Goal: Find specific page/section: Find specific page/section

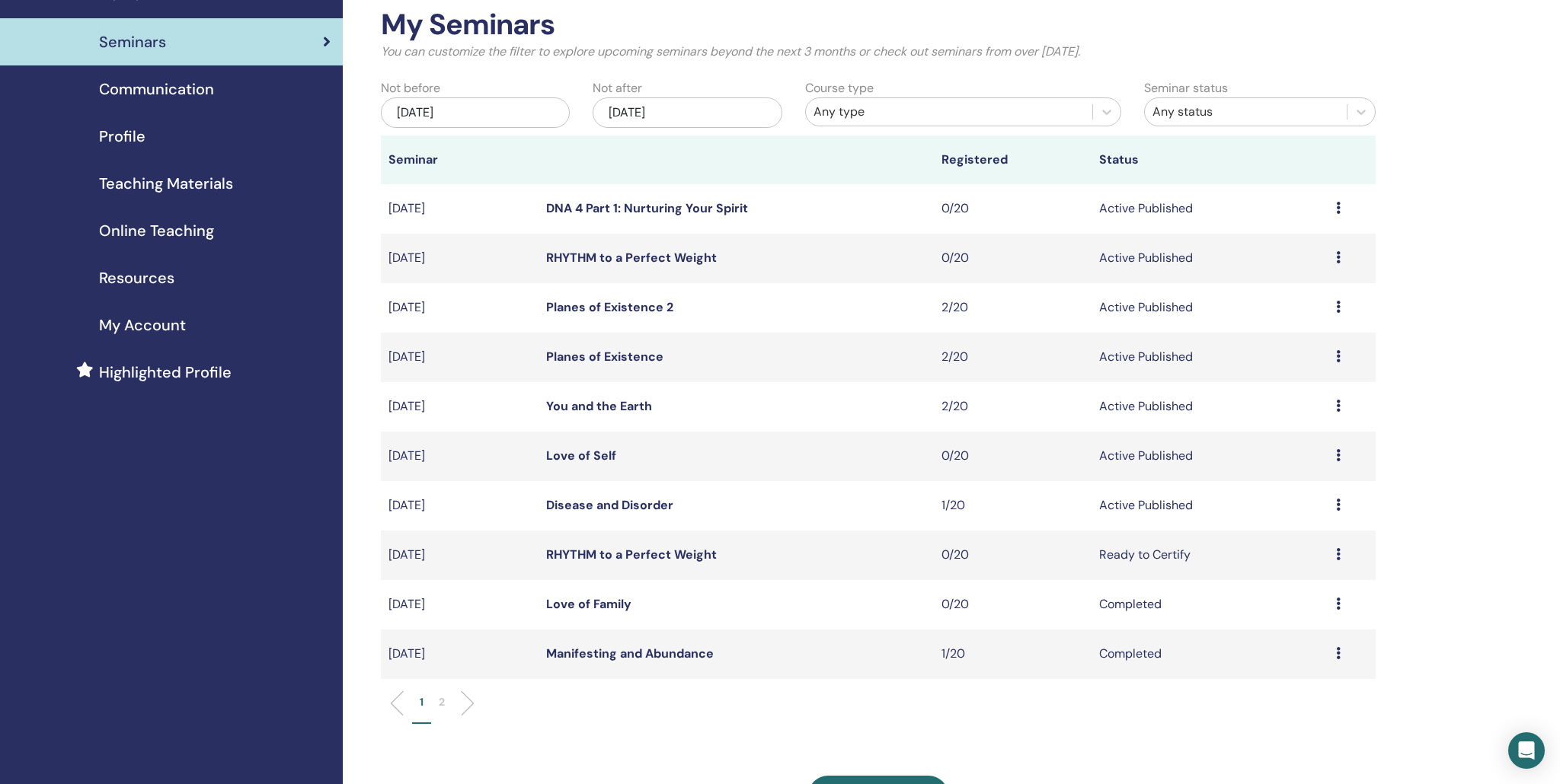
scroll to position [70, 0]
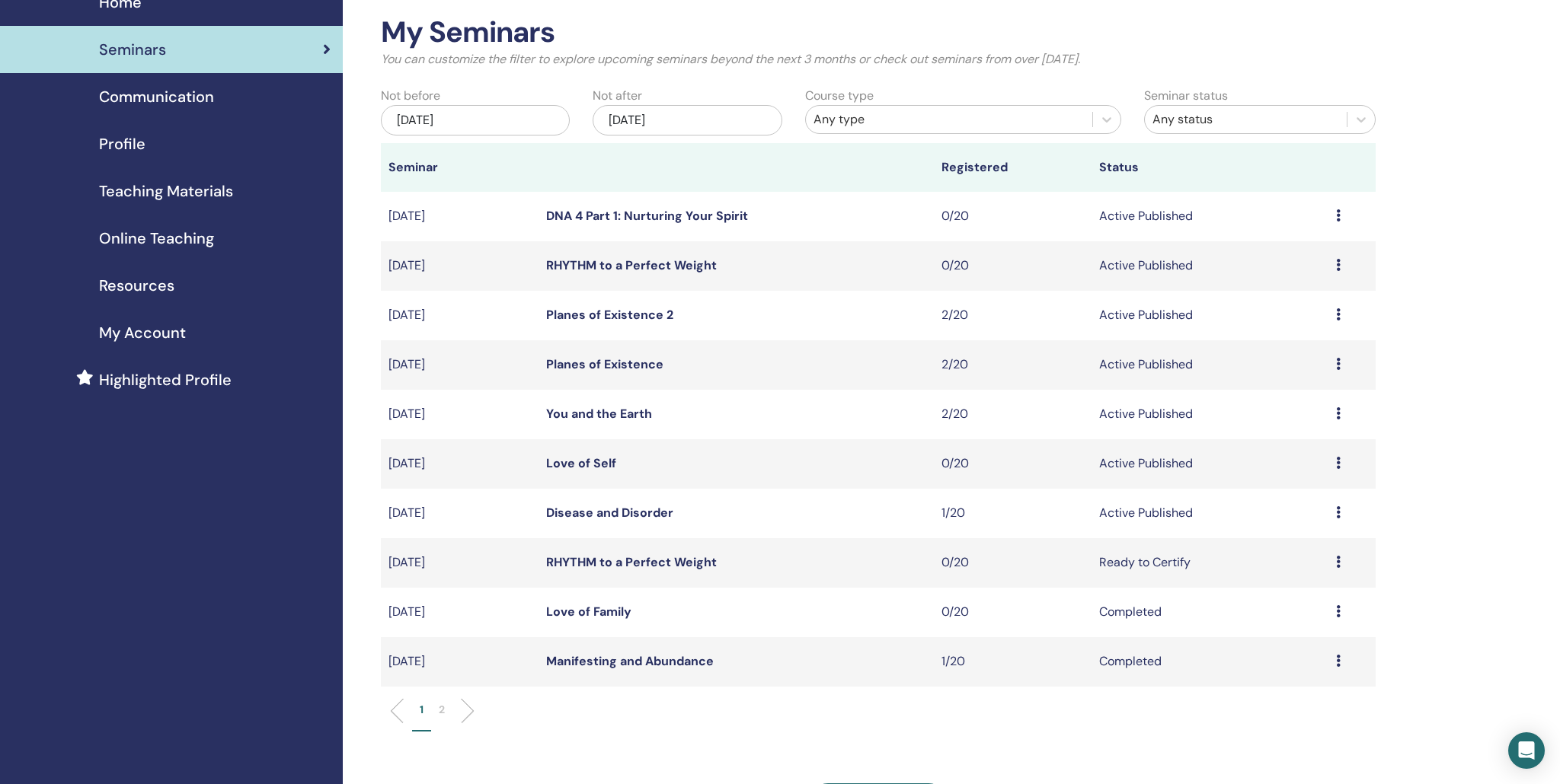
click at [569, 317] on link "Planes of Existence 2" at bounding box center [609, 315] width 127 height 16
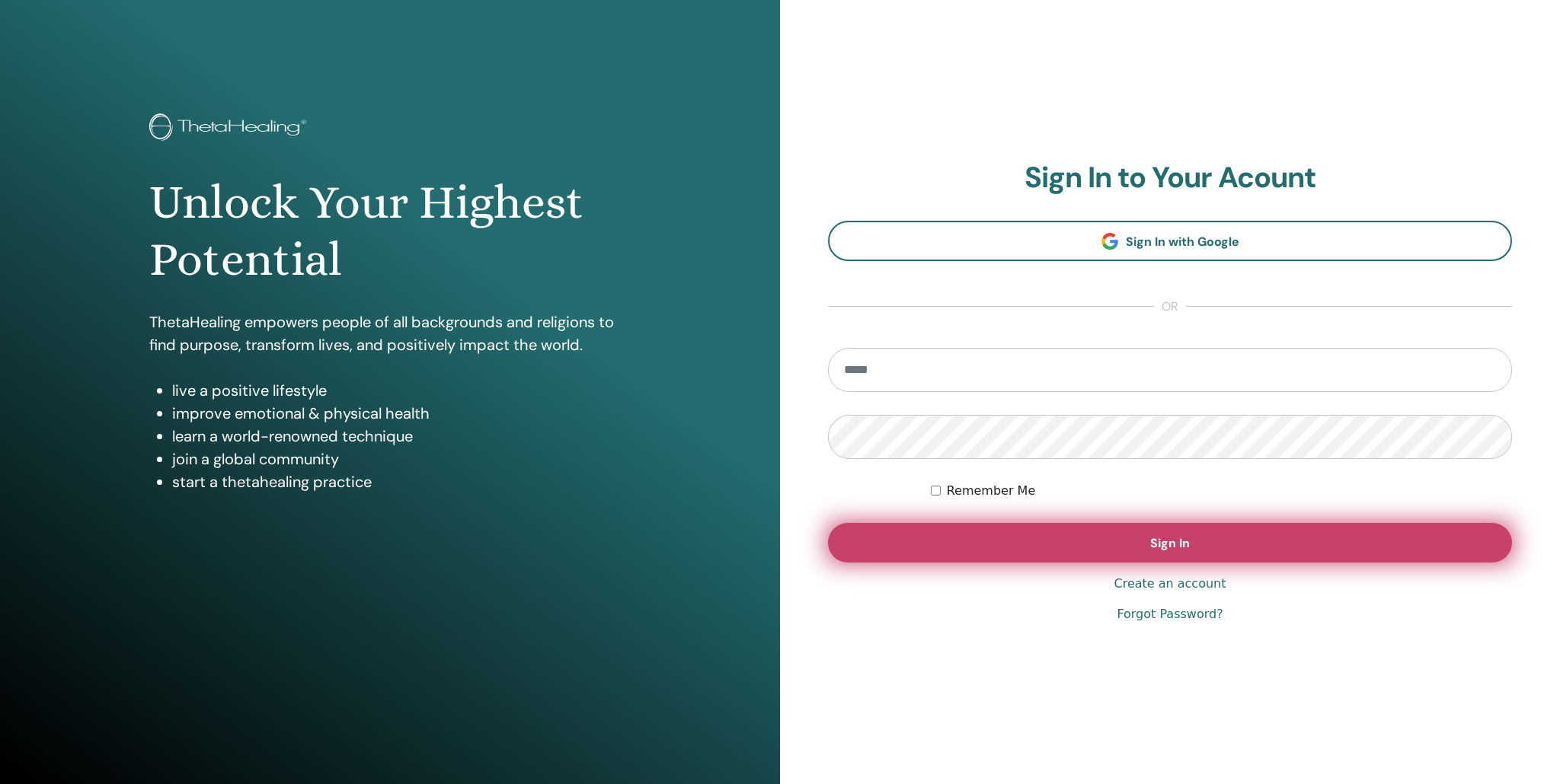
type input "**********"
click at [1142, 542] on button "Sign In" at bounding box center [1170, 542] width 684 height 39
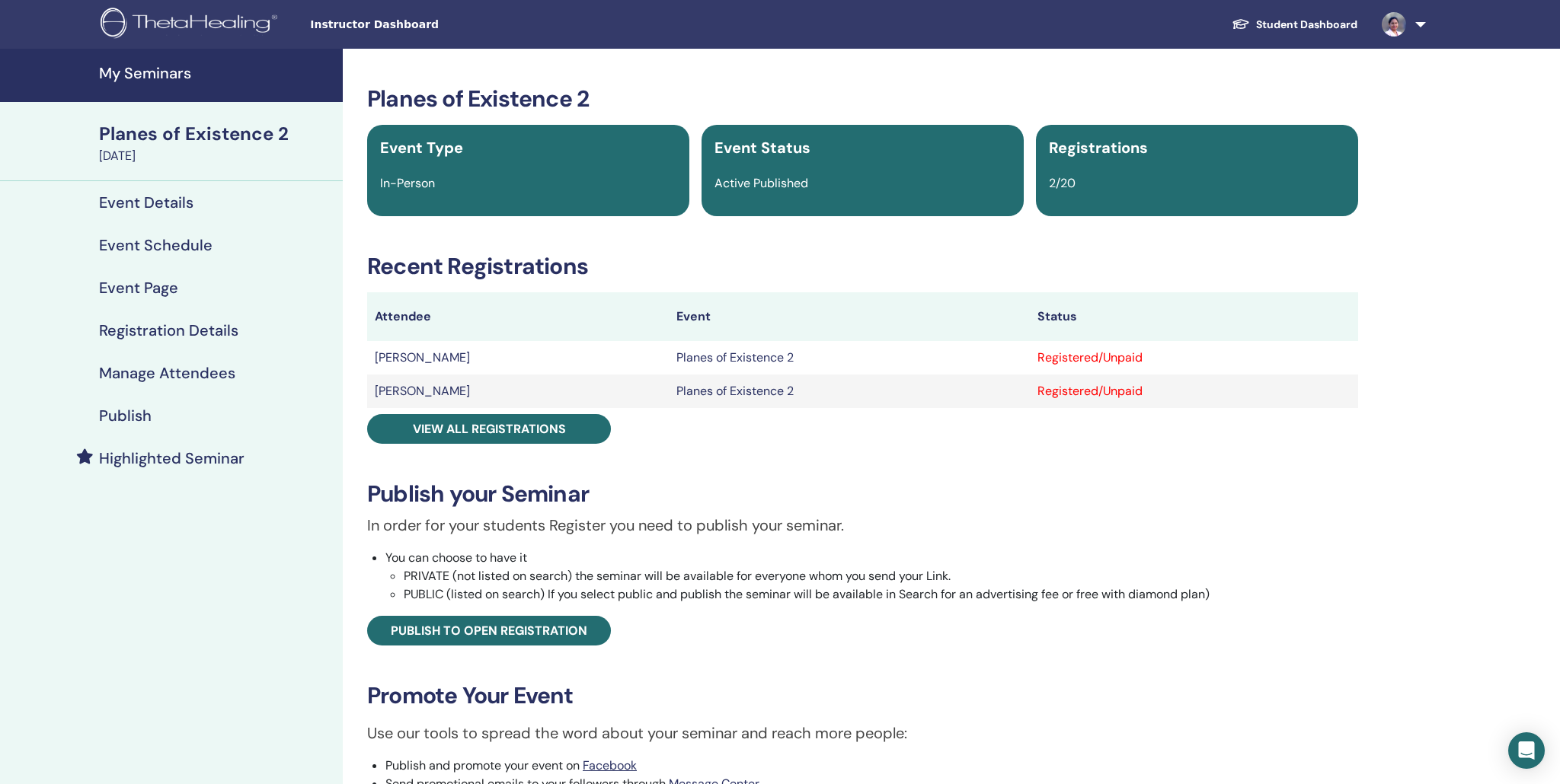
click at [152, 204] on h4 "Event Details" at bounding box center [146, 202] width 95 height 18
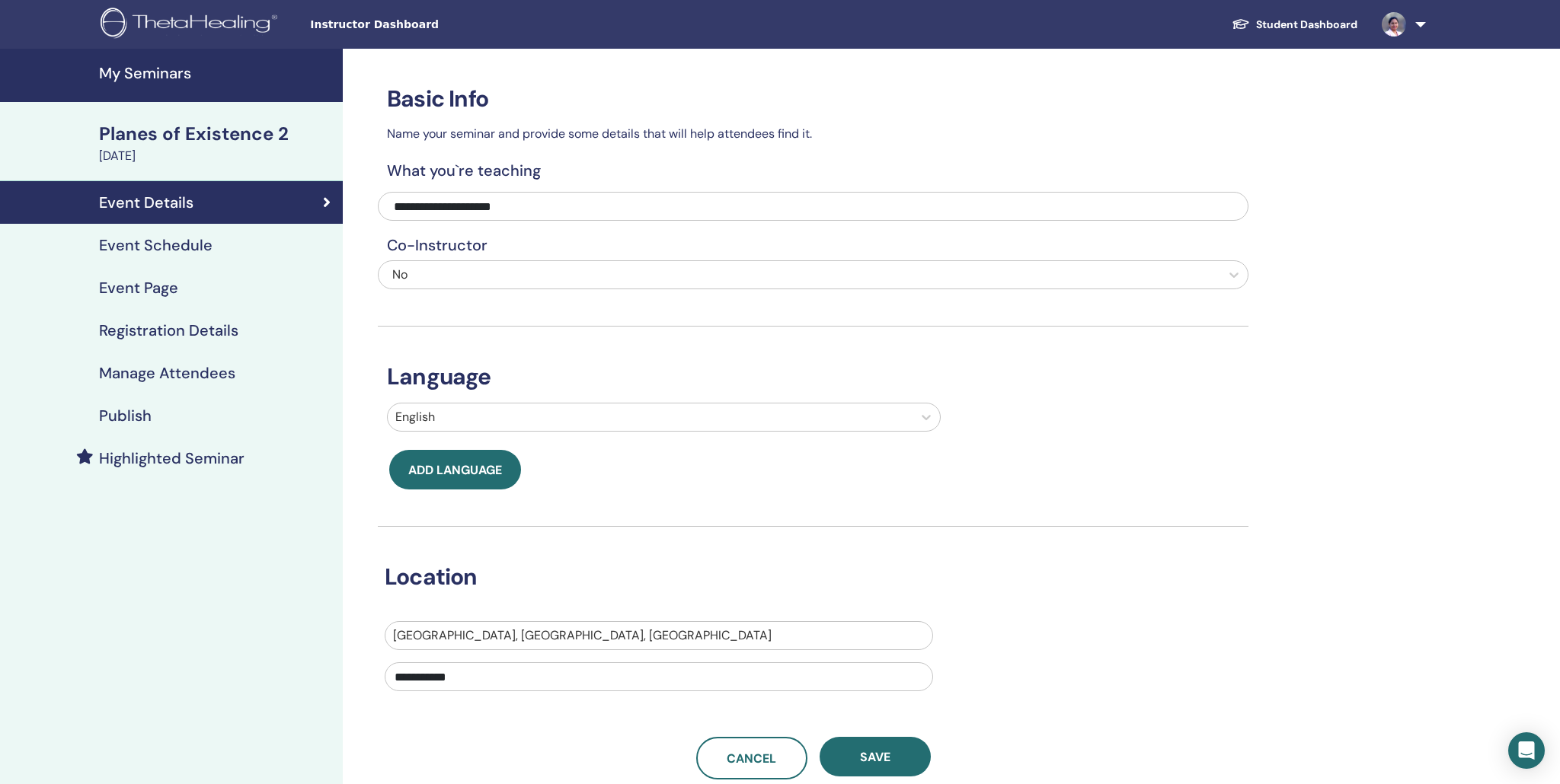
click at [141, 250] on h4 "Event Schedule" at bounding box center [156, 245] width 114 height 18
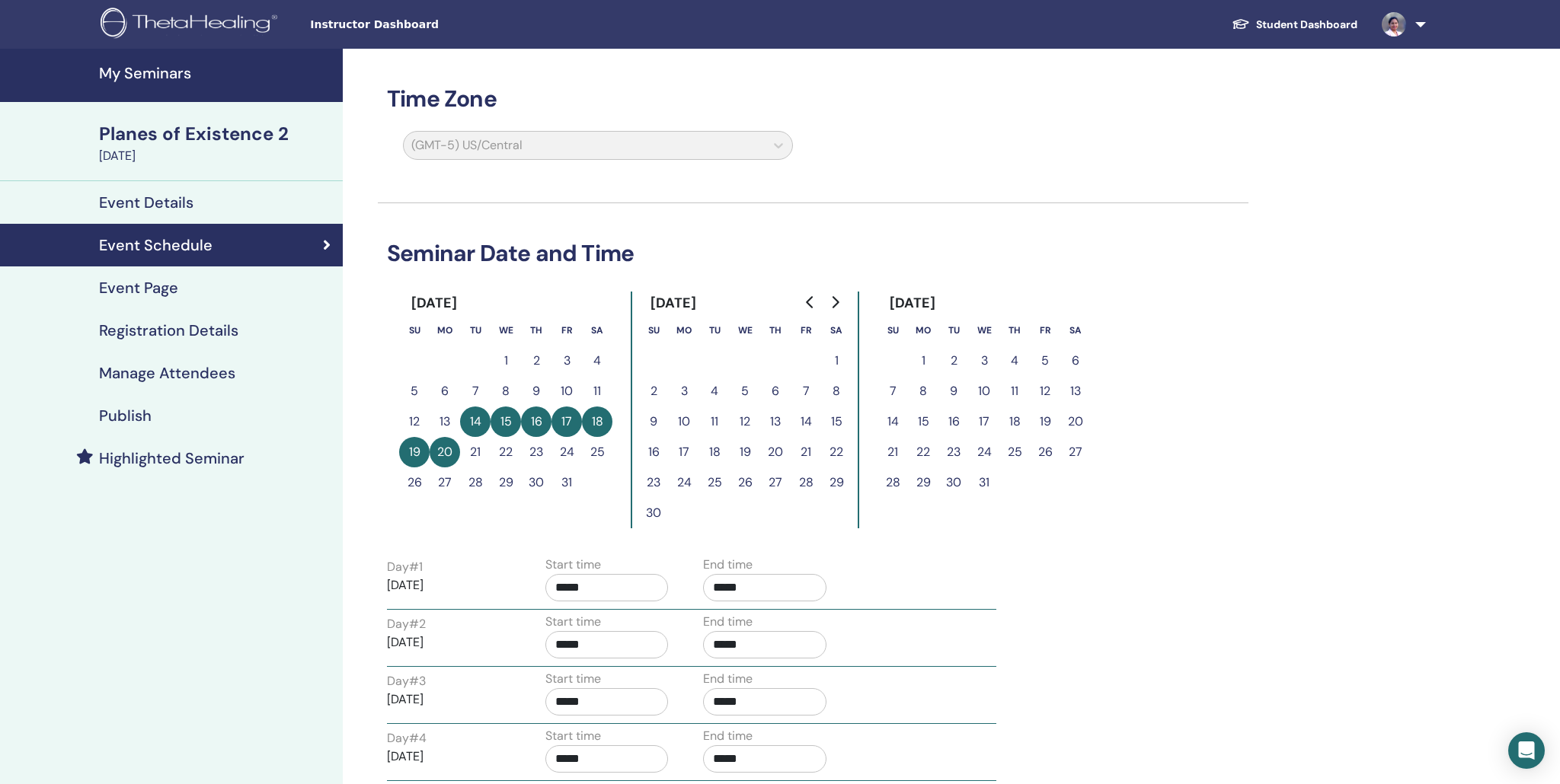
click at [148, 72] on h4 "My Seminars" at bounding box center [216, 73] width 234 height 18
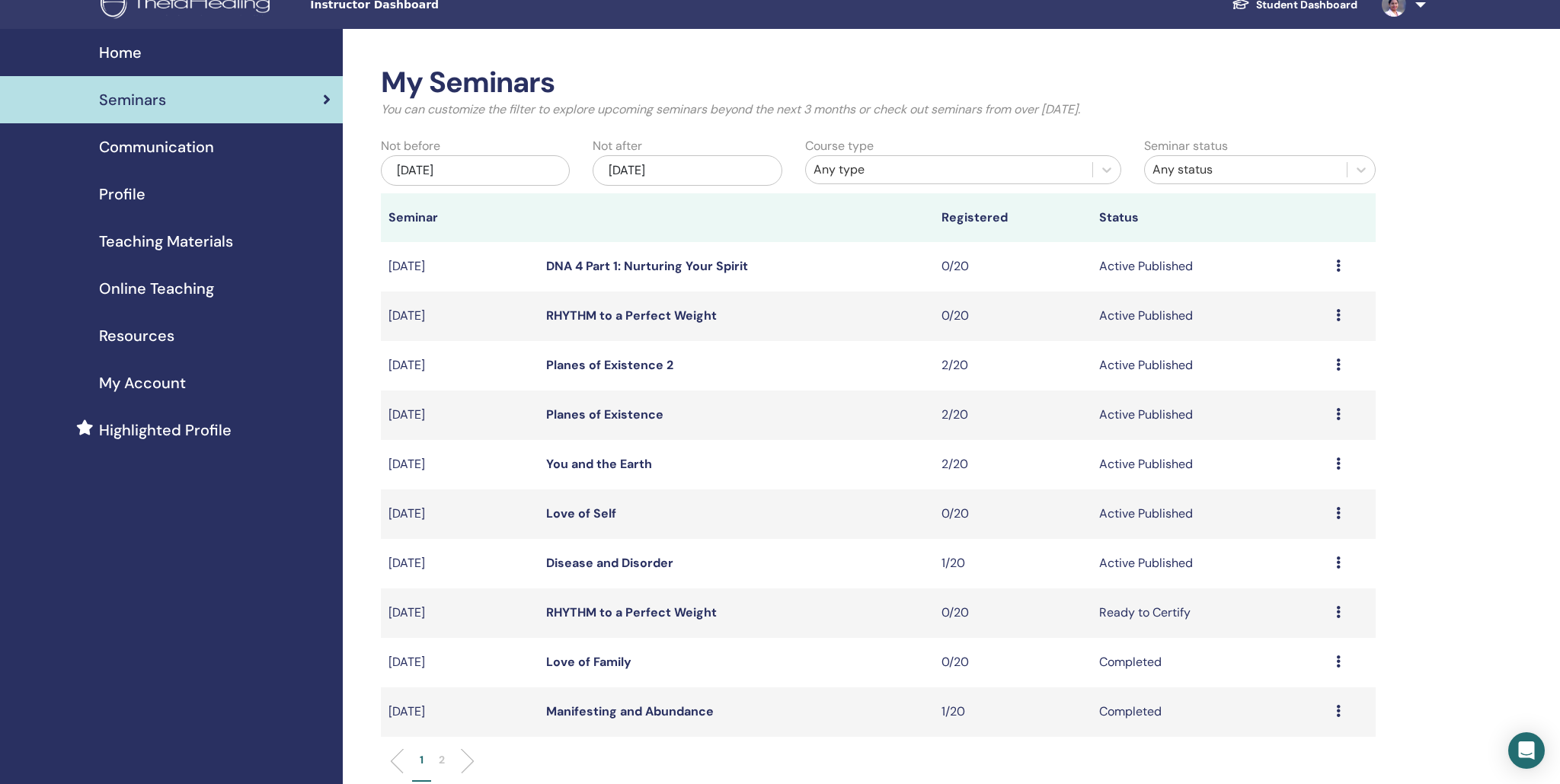
scroll to position [21, 0]
